Goal: Navigation & Orientation: Understand site structure

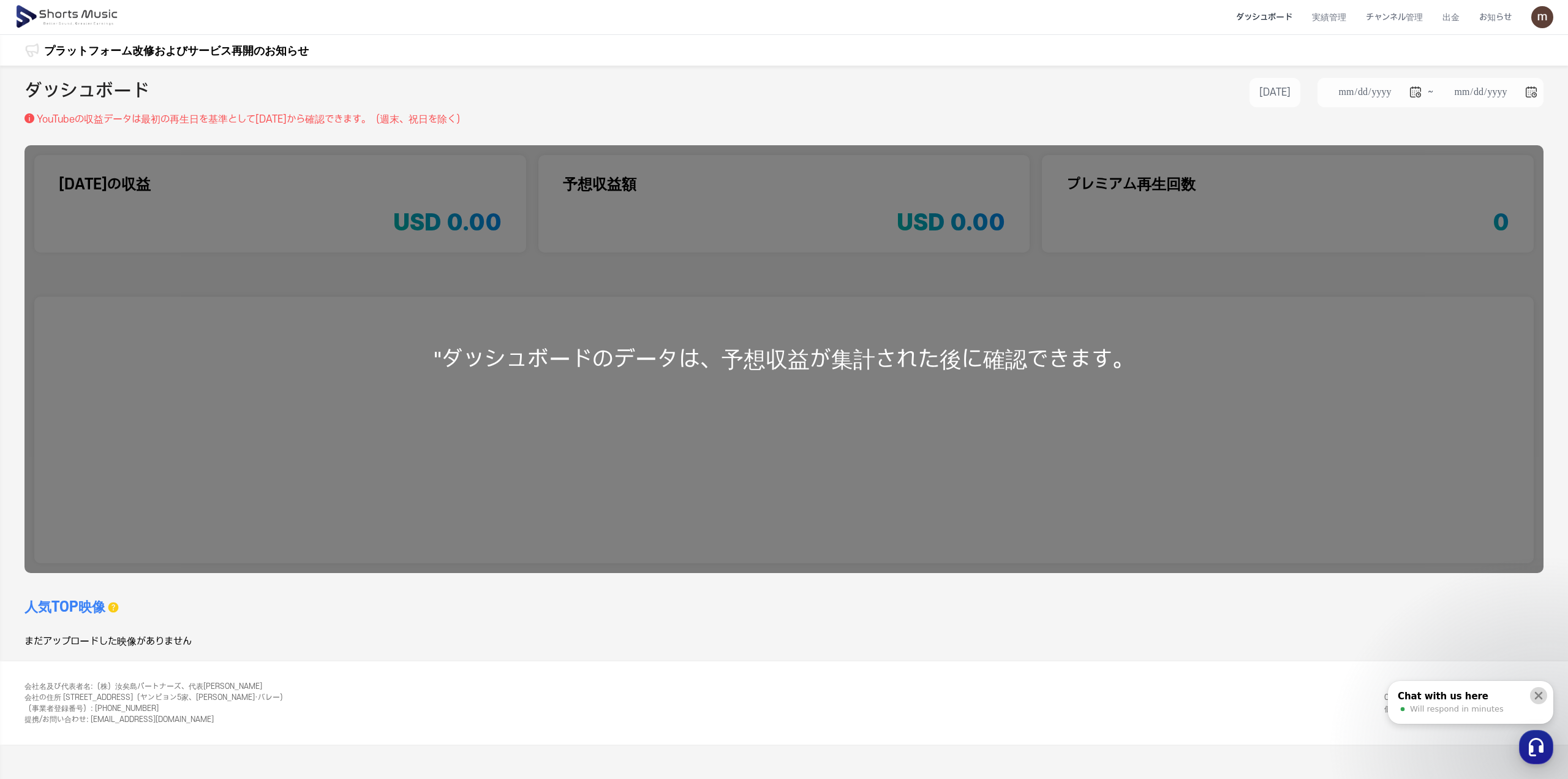
click at [1539, 694] on icon at bounding box center [1539, 696] width 8 height 8
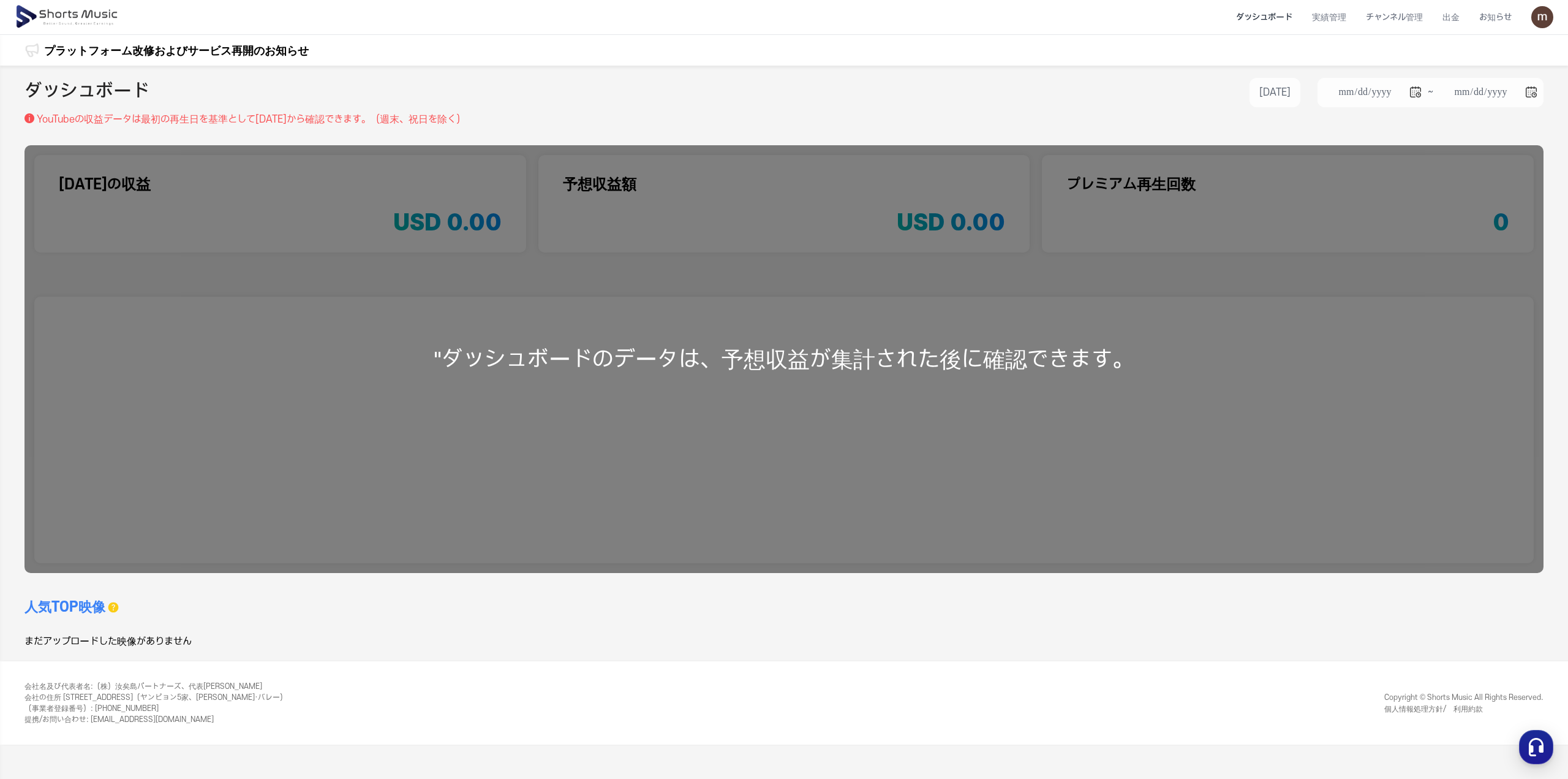
click at [67, 12] on img at bounding box center [67, 17] width 106 height 34
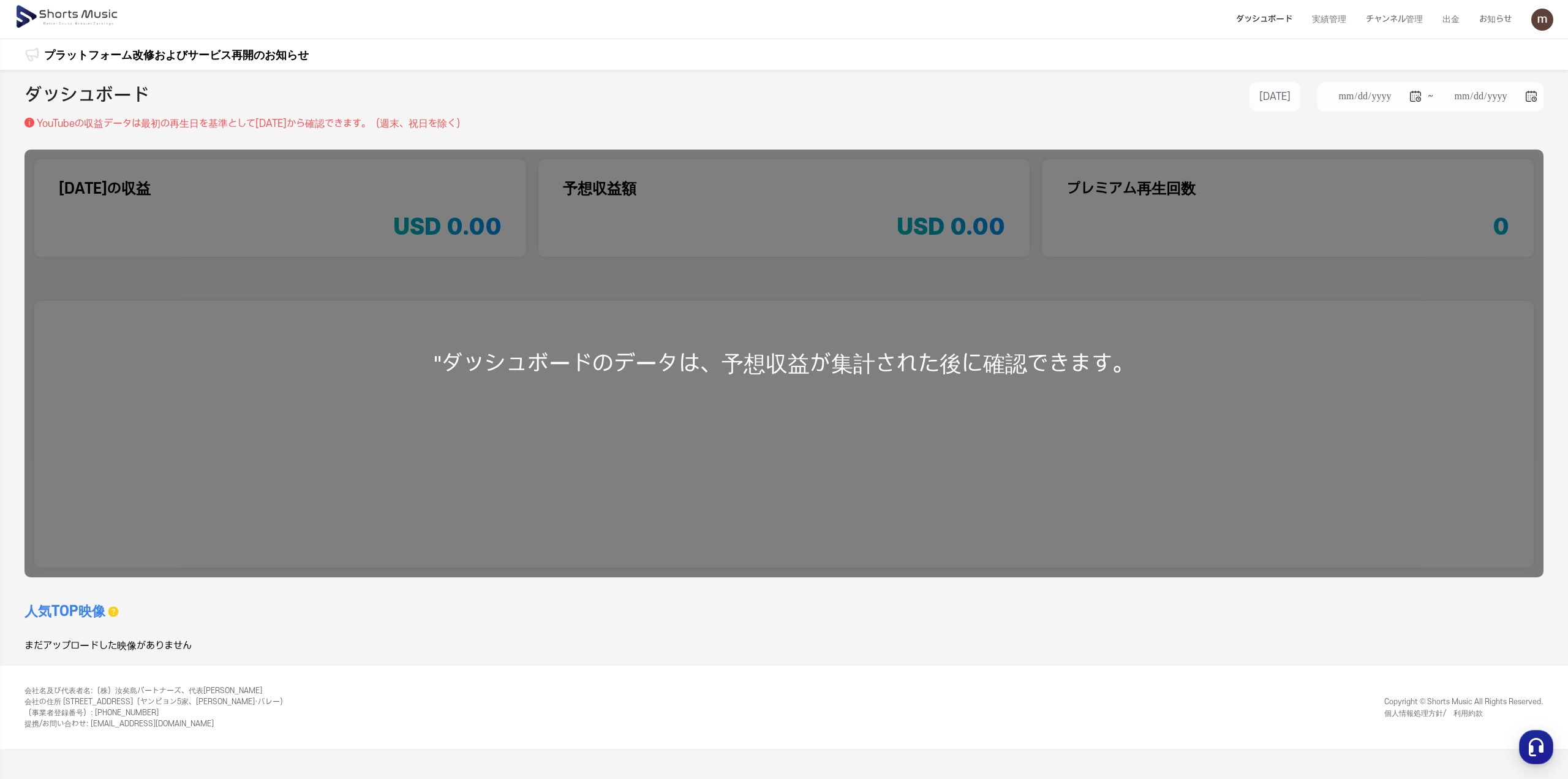
click at [1537, 20] on img at bounding box center [1542, 19] width 22 height 22
click at [1491, 74] on link "マイページ" at bounding box center [1499, 72] width 98 height 22
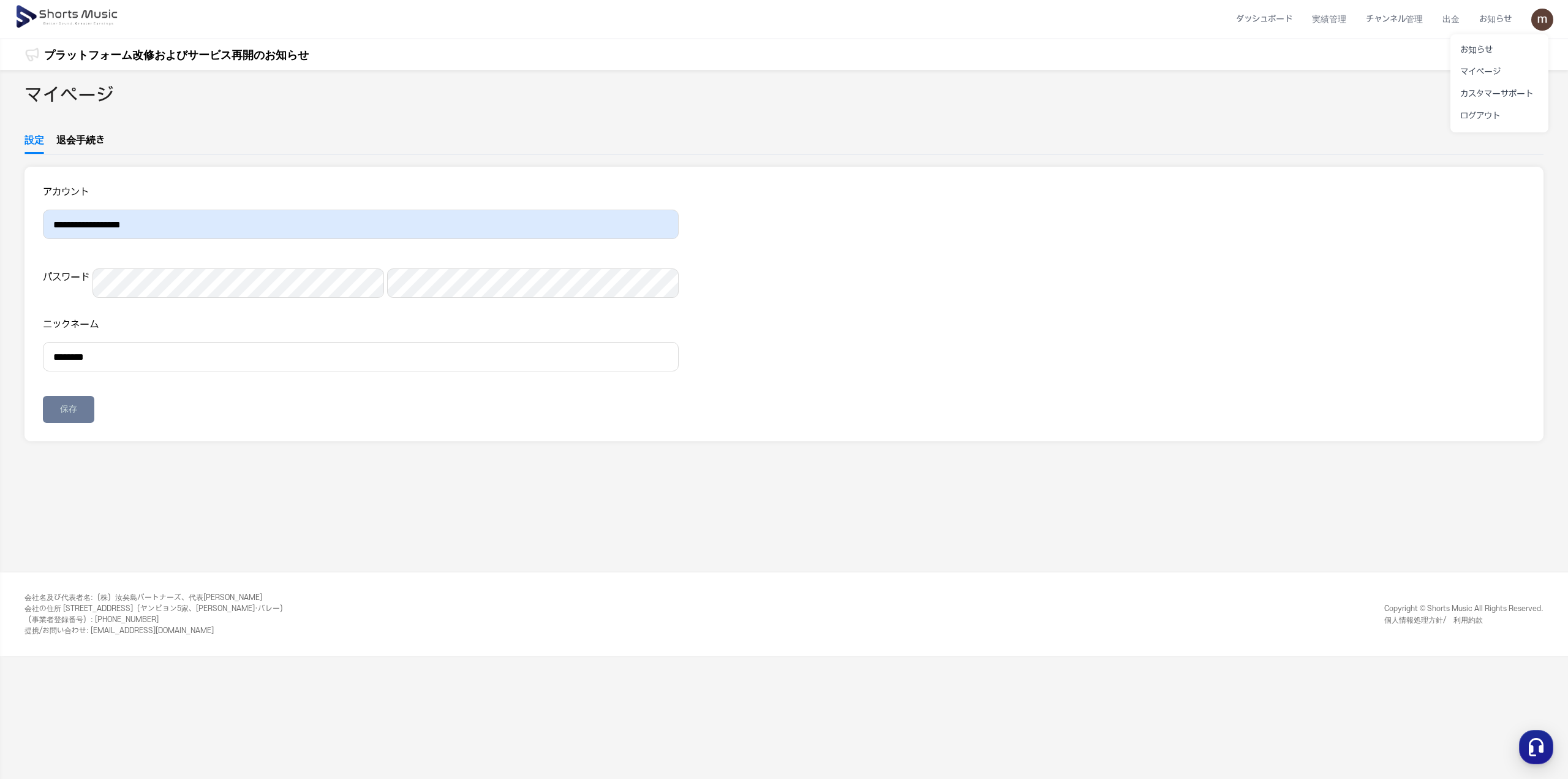
click at [559, 243] on button at bounding box center [784, 390] width 1568 height 779
click at [514, 302] on section "**********" at bounding box center [784, 304] width 1519 height 274
click at [84, 18] on img at bounding box center [67, 17] width 106 height 34
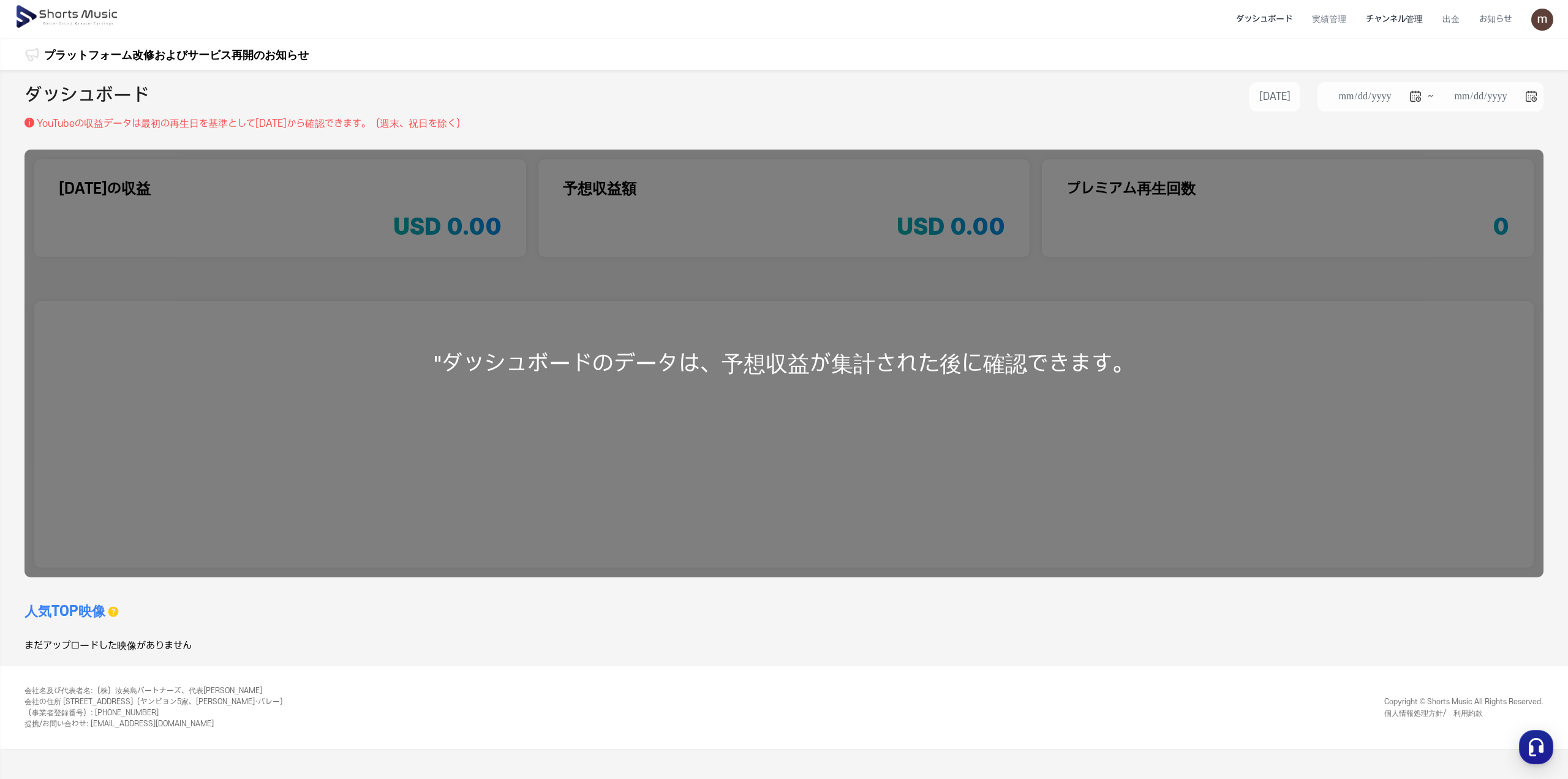
click at [1410, 25] on li "チャンネル管理" at bounding box center [1394, 19] width 76 height 32
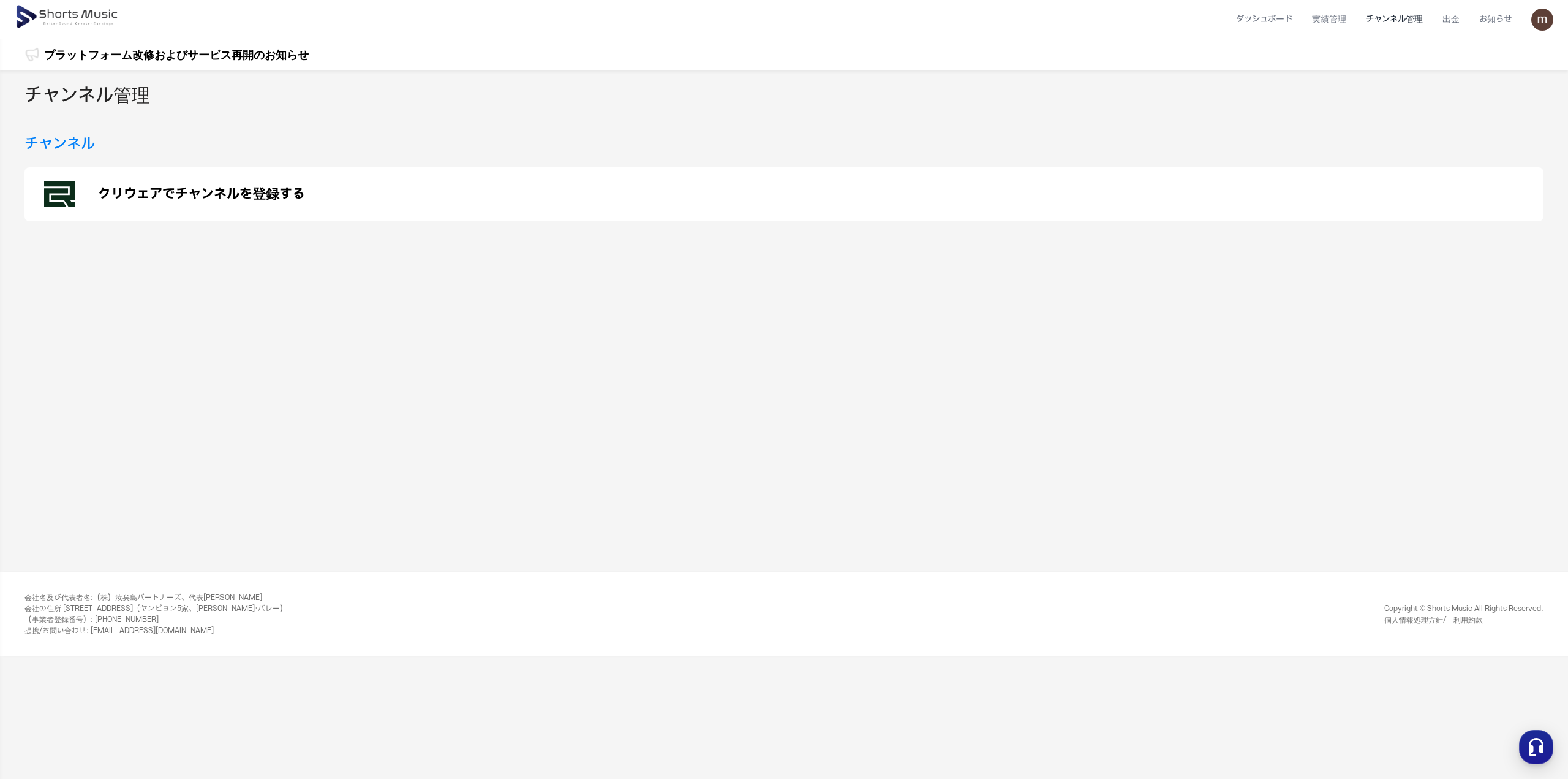
click at [226, 192] on p "クリウェアでチャンネルを登録する" at bounding box center [201, 194] width 207 height 15
click at [1252, 17] on li "ダッシュボード" at bounding box center [1263, 19] width 76 height 32
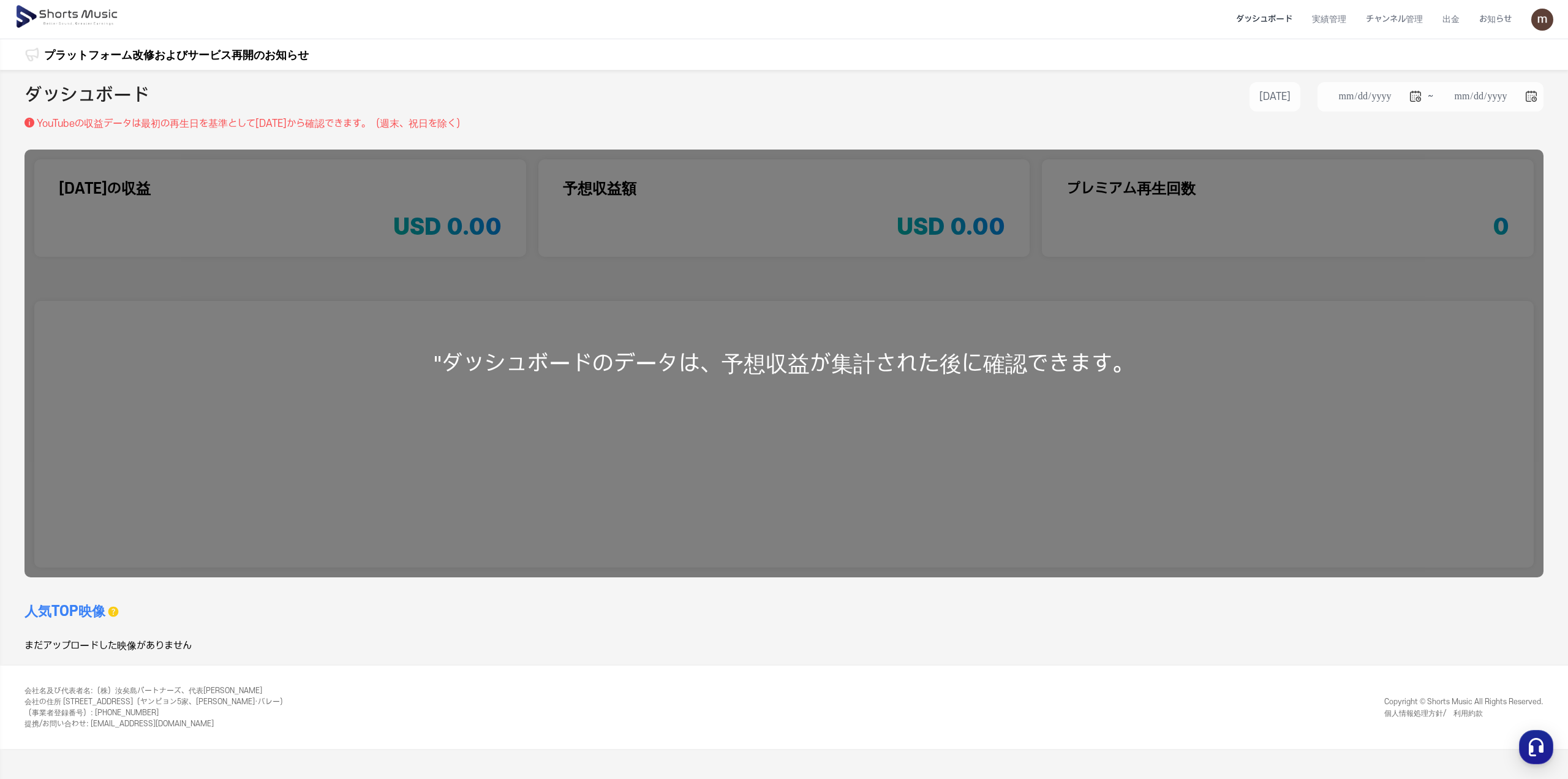
click at [1252, 17] on li "ダッシュボード" at bounding box center [1263, 19] width 76 height 32
click at [1322, 21] on li "実績管理" at bounding box center [1329, 19] width 54 height 32
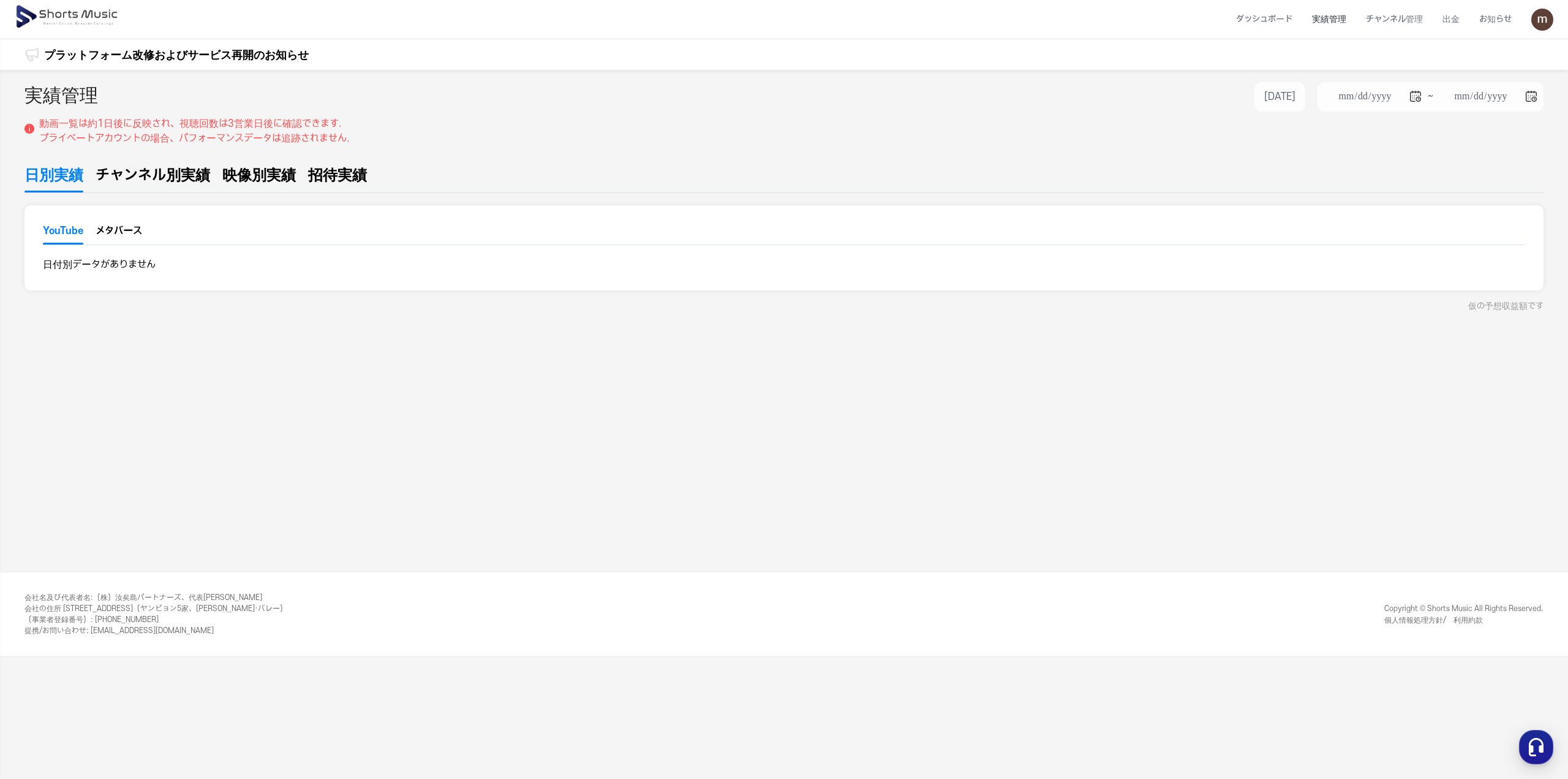
click at [115, 231] on button "メタバース" at bounding box center [118, 234] width 46 height 18
click at [70, 228] on button "YouTube" at bounding box center [63, 234] width 41 height 21
click at [140, 234] on button "メタバース" at bounding box center [118, 234] width 46 height 18
click at [80, 15] on img at bounding box center [67, 17] width 106 height 34
